Goal: Task Accomplishment & Management: Complete application form

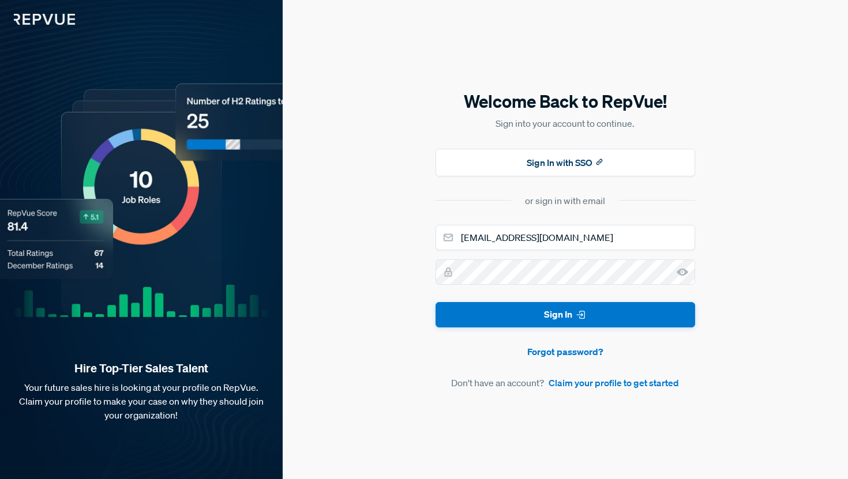
type input "[EMAIL_ADDRESS][DOMAIN_NAME]"
click at [607, 390] on link "Claim your profile to get started" at bounding box center [613, 383] width 130 height 14
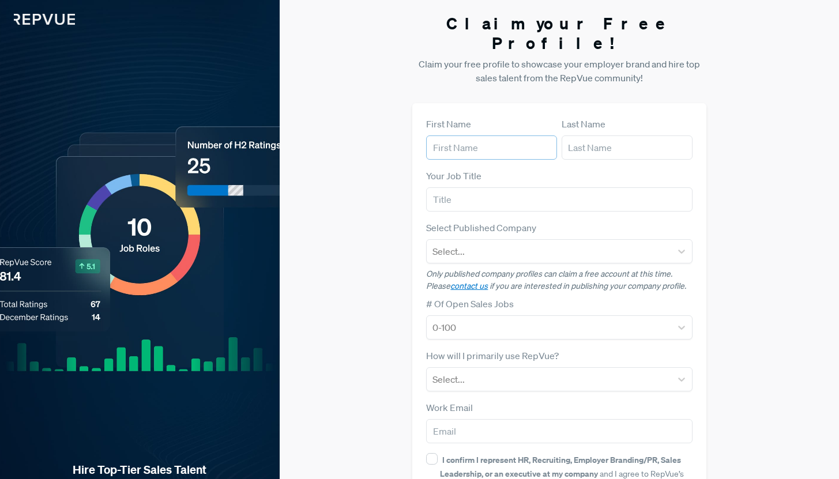
click at [467, 137] on input "text" at bounding box center [491, 148] width 131 height 24
type input "Santosh"
type input "Swaminatahn"
type input "Head of Solutions Consulting"
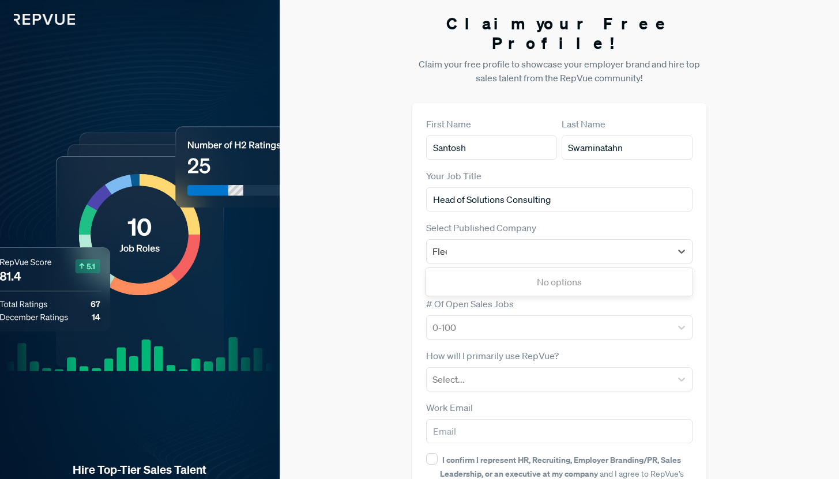
type input "Fleetio"
click at [569, 270] on div "Fleetio" at bounding box center [559, 281] width 266 height 23
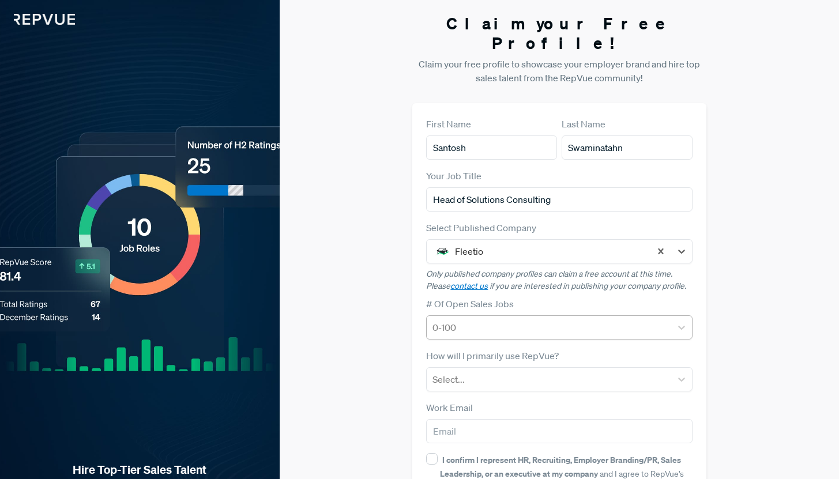
click at [541, 320] on div at bounding box center [549, 328] width 232 height 16
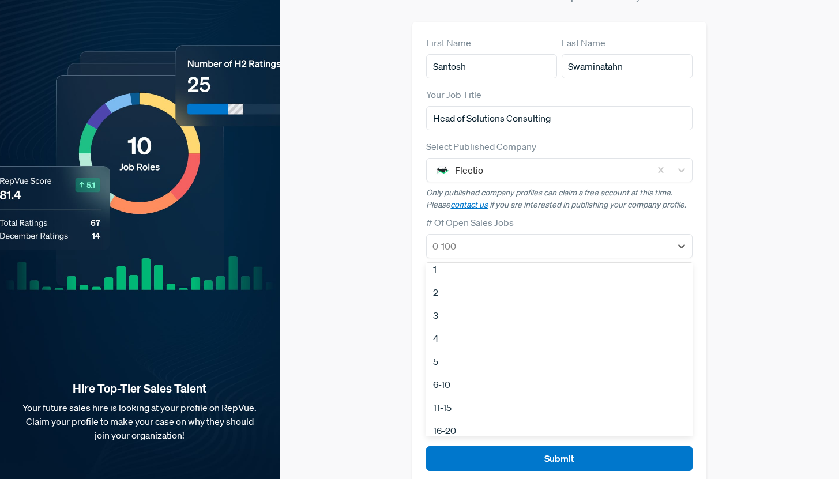
scroll to position [108, 0]
click at [448, 318] on div "16-20" at bounding box center [559, 329] width 266 height 23
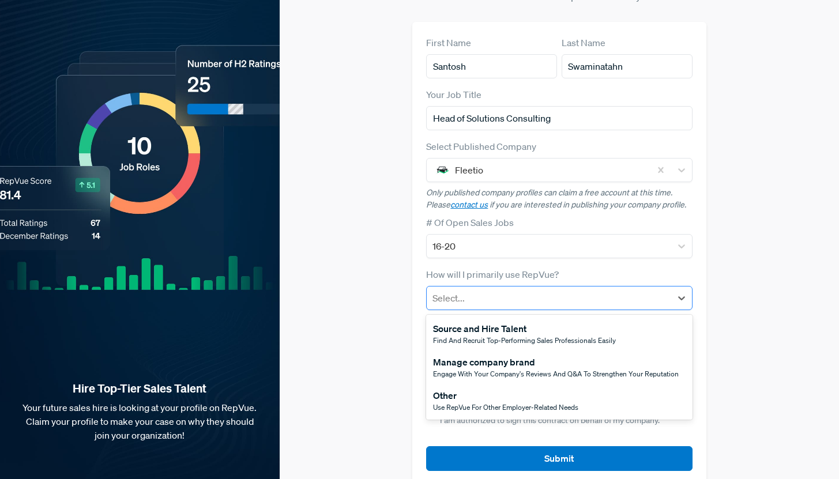
click at [447, 288] on div "Select..." at bounding box center [549, 298] width 244 height 21
drag, startPoint x: 503, startPoint y: 314, endPoint x: 491, endPoint y: 370, distance: 57.9
click at [491, 370] on div "Source and Hire Talent Find and recruit top-performing sales professionals easi…" at bounding box center [559, 367] width 266 height 105
click at [492, 389] on div "Other" at bounding box center [505, 396] width 145 height 14
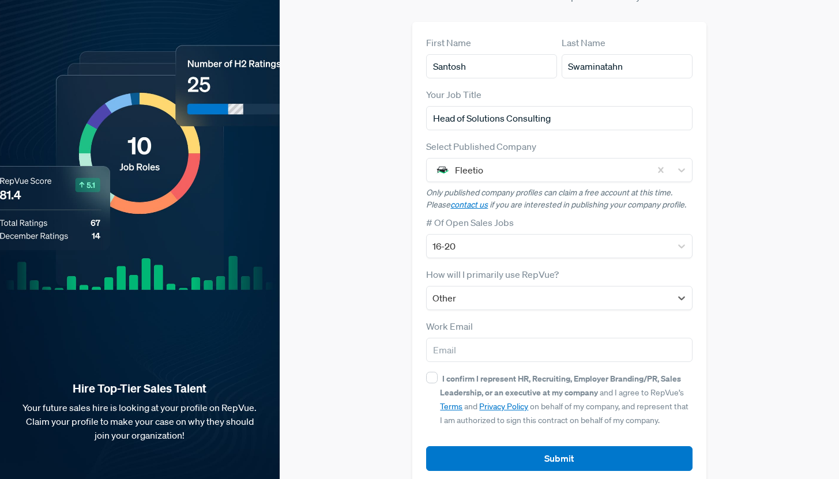
click at [369, 320] on div "Claim your Free Profile! Claim your free profile to showcase your employer bran…" at bounding box center [559, 209] width 559 height 580
click at [475, 338] on input "email" at bounding box center [559, 350] width 266 height 24
type input "[EMAIL_ADDRESS][DOMAIN_NAME]"
click at [426, 372] on input "I confirm I represent HR, Recruiting, Employer Branding/PR, Sales Leadership, o…" at bounding box center [432, 378] width 12 height 12
checkbox input "true"
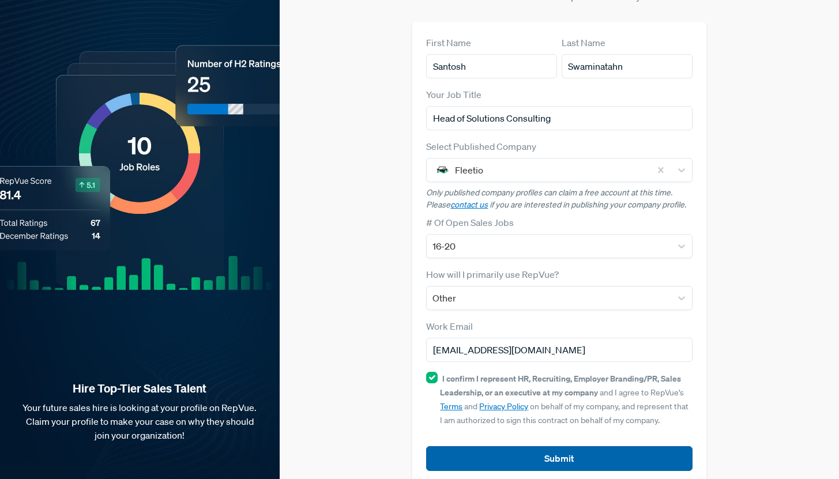
click at [520, 451] on button "Submit" at bounding box center [559, 458] width 266 height 25
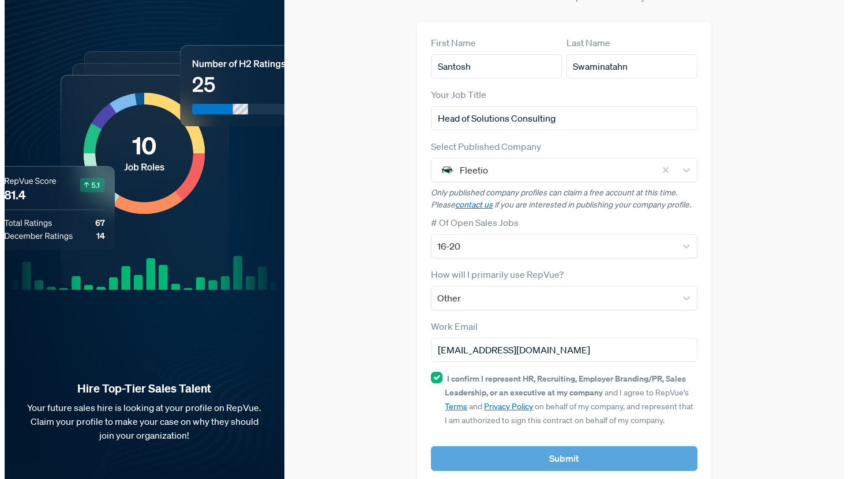
scroll to position [0, 0]
